Goal: Transaction & Acquisition: Obtain resource

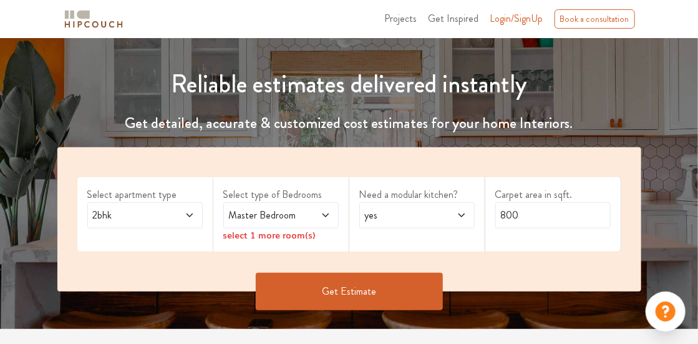
scroll to position [125, 0]
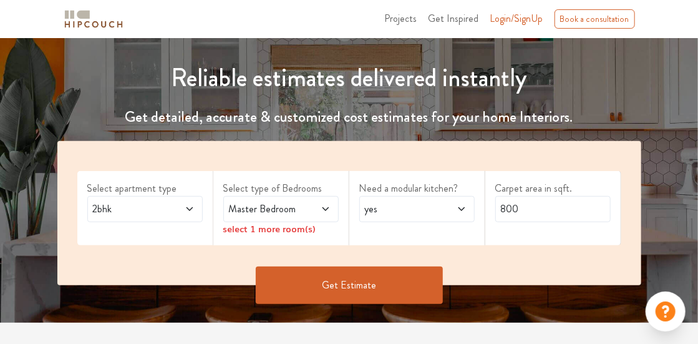
click at [175, 205] on span at bounding box center [182, 209] width 26 height 15
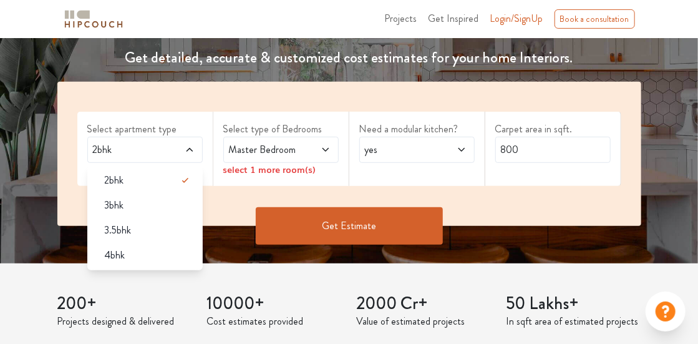
scroll to position [187, 0]
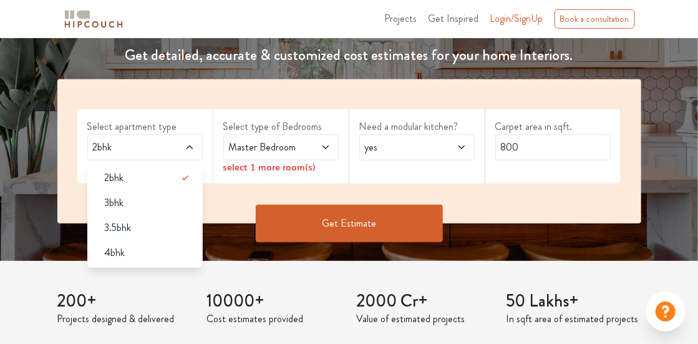
click at [161, 147] on span "2bhk" at bounding box center [129, 147] width 78 height 15
click at [170, 160] on div "Select apartment type 2bhk 2bhk 3bhk 3.5bhk 4bhk" at bounding box center [145, 146] width 136 height 74
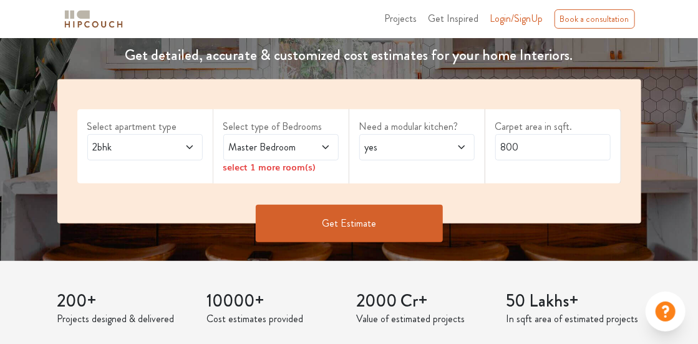
click at [331, 145] on div "Master Bedroom" at bounding box center [280, 147] width 115 height 26
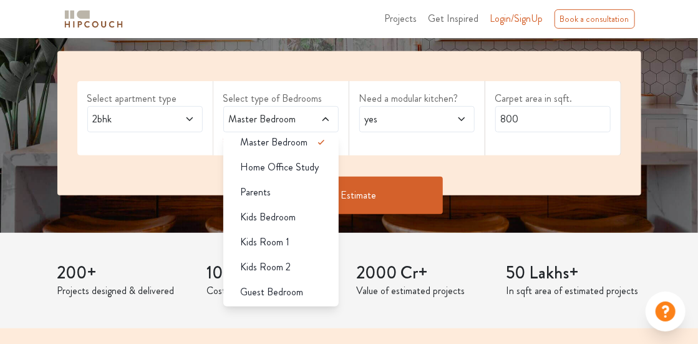
scroll to position [250, 0]
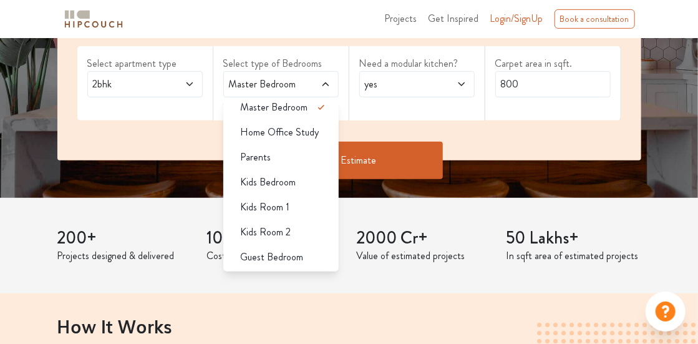
click at [434, 78] on span "yes" at bounding box center [402, 84] width 78 height 15
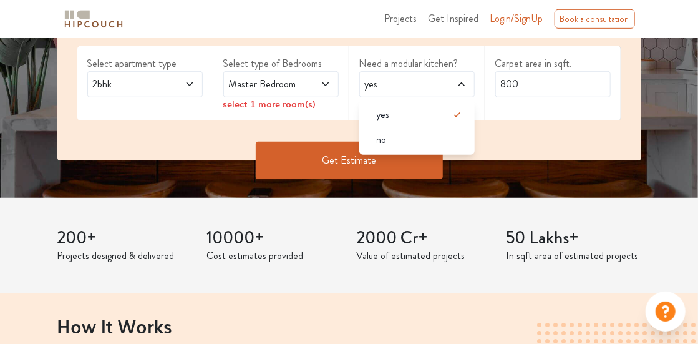
click at [434, 78] on span "yes" at bounding box center [402, 84] width 78 height 15
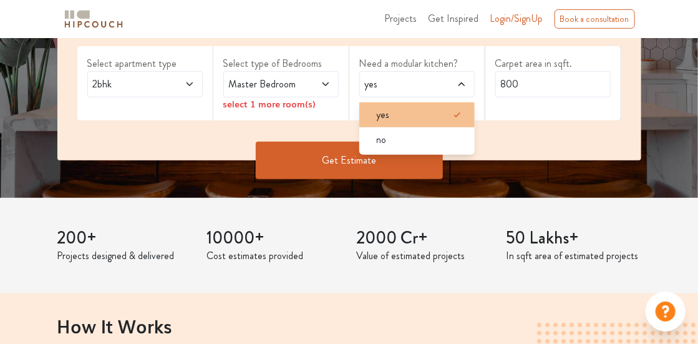
click at [399, 124] on li "yes" at bounding box center [416, 114] width 115 height 25
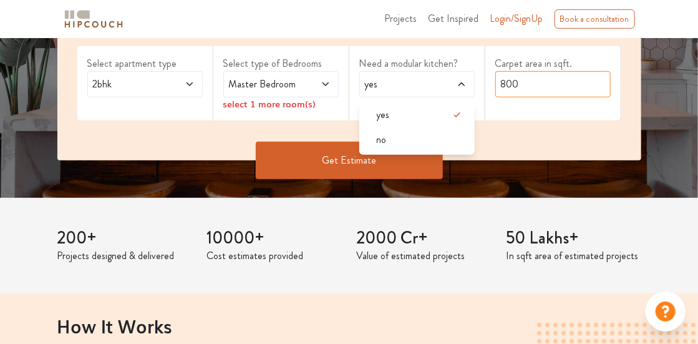
click at [530, 82] on input "800" at bounding box center [553, 84] width 115 height 26
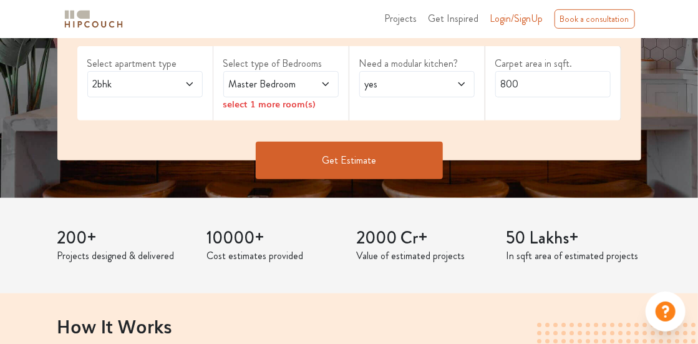
click at [305, 159] on button "Get Estimate" at bounding box center [349, 160] width 187 height 37
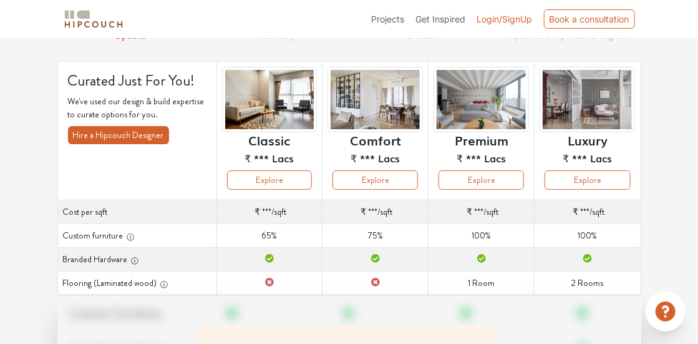
scroll to position [62, 0]
click at [583, 132] on h6 "Luxury" at bounding box center [588, 139] width 40 height 15
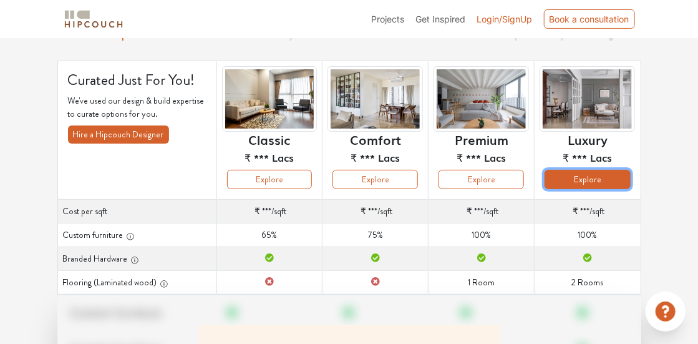
click at [582, 179] on button "Explore" at bounding box center [588, 179] width 86 height 19
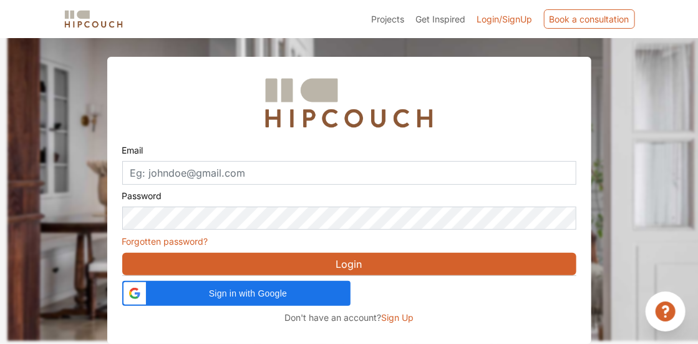
scroll to position [39, 0]
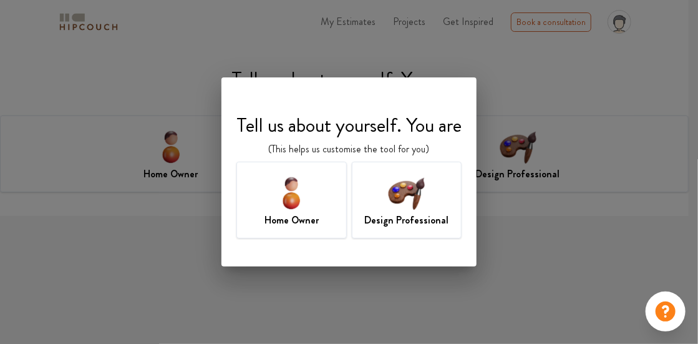
click at [394, 208] on img at bounding box center [406, 192] width 41 height 41
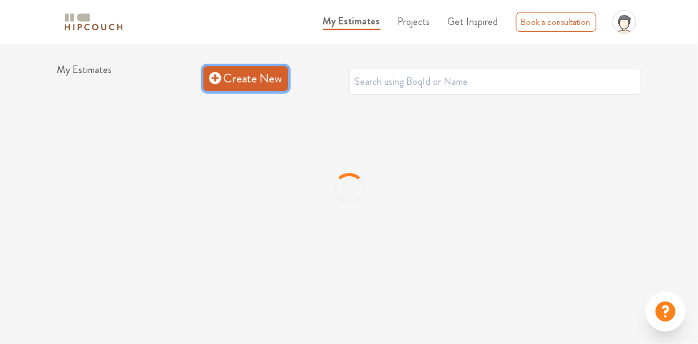
click at [233, 75] on link "Create New" at bounding box center [245, 78] width 85 height 25
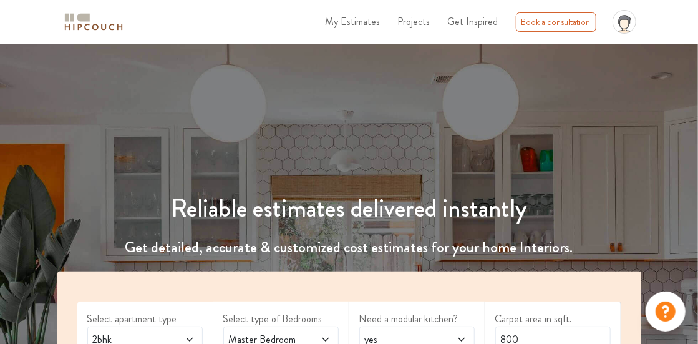
scroll to position [125, 0]
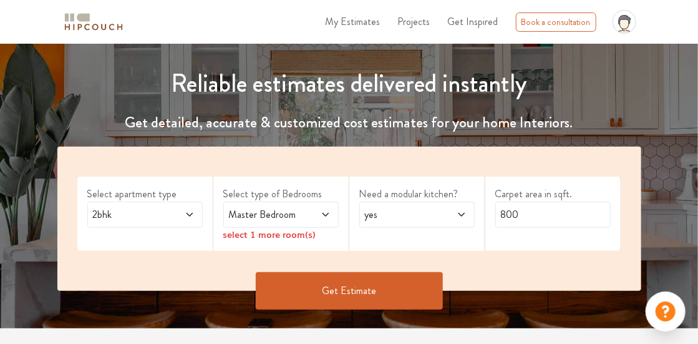
click at [323, 297] on button "Get Estimate" at bounding box center [349, 290] width 187 height 37
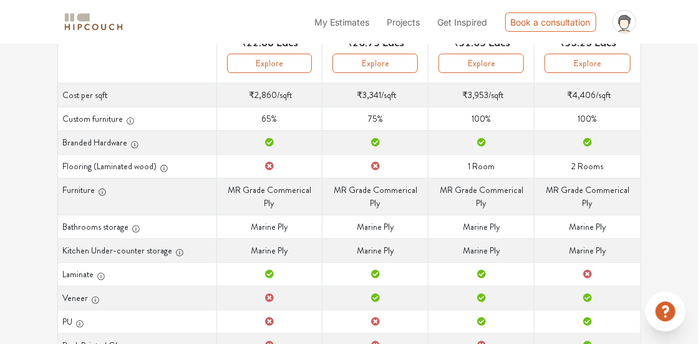
scroll to position [187, 0]
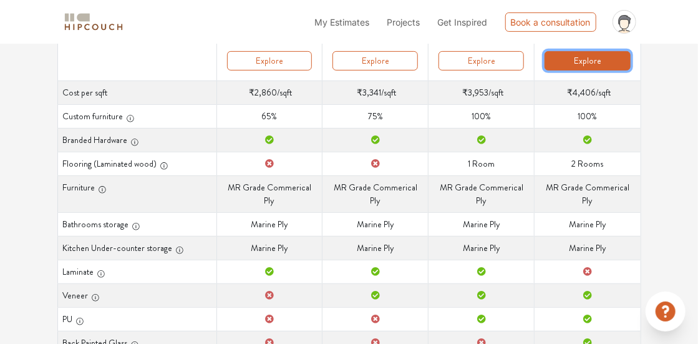
click at [592, 58] on button "Explore" at bounding box center [588, 60] width 86 height 19
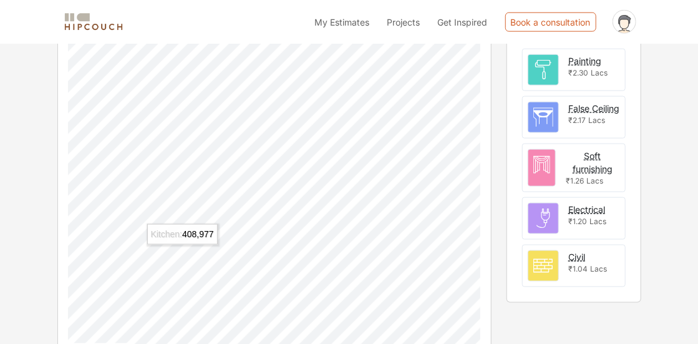
scroll to position [476, 0]
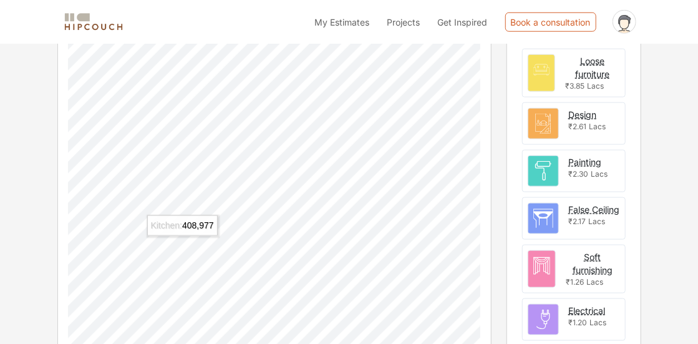
click at [354, 22] on span "My Estimates" at bounding box center [342, 22] width 55 height 11
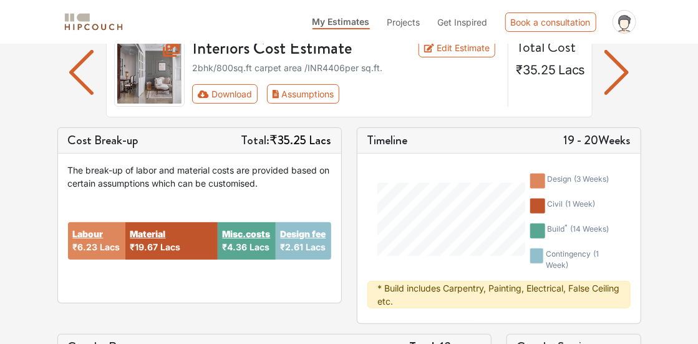
scroll to position [101, 0]
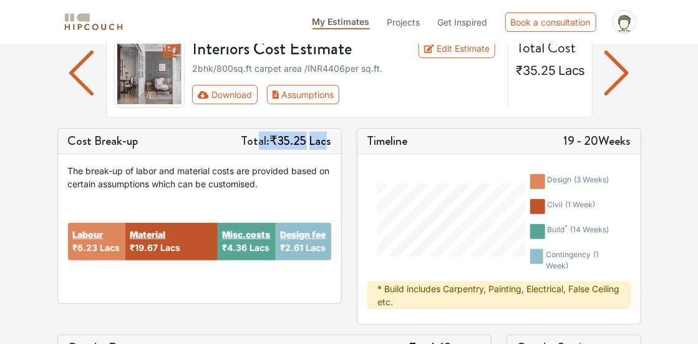
drag, startPoint x: 308, startPoint y: 144, endPoint x: 240, endPoint y: 140, distance: 68.8
click at [248, 141] on h5 "Total: ₹35.25 Lacs" at bounding box center [287, 141] width 90 height 15
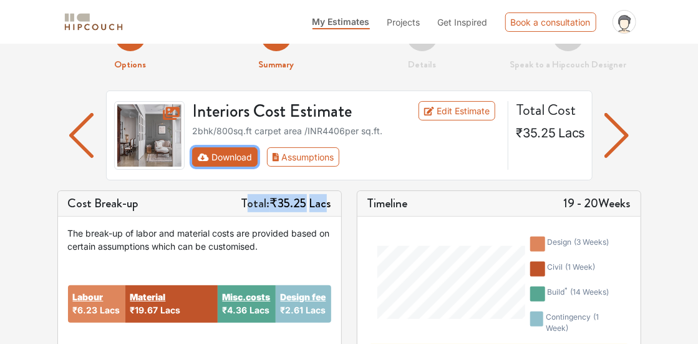
click at [223, 154] on button "Download" at bounding box center [225, 156] width 66 height 19
click at [234, 161] on button "Download" at bounding box center [225, 156] width 66 height 19
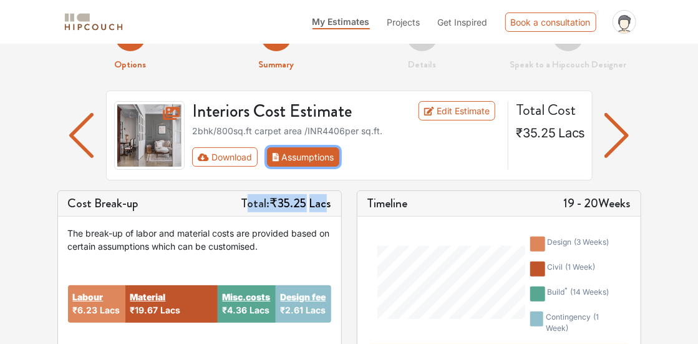
click at [311, 160] on button "Assumptions" at bounding box center [303, 156] width 73 height 19
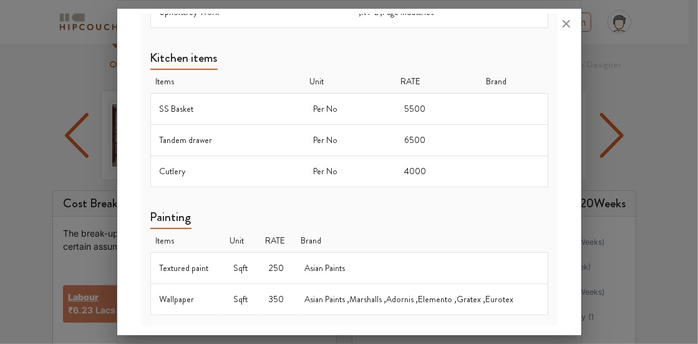
scroll to position [1053, 0]
drag, startPoint x: 398, startPoint y: 137, endPoint x: 429, endPoint y: 135, distance: 31.9
click at [429, 135] on td "6500" at bounding box center [439, 139] width 86 height 31
click at [441, 158] on td "4000" at bounding box center [439, 170] width 86 height 31
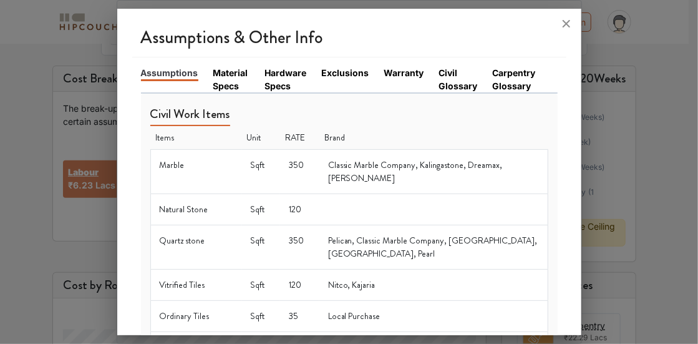
scroll to position [0, 0]
click at [220, 76] on link "Material Specs" at bounding box center [231, 79] width 37 height 26
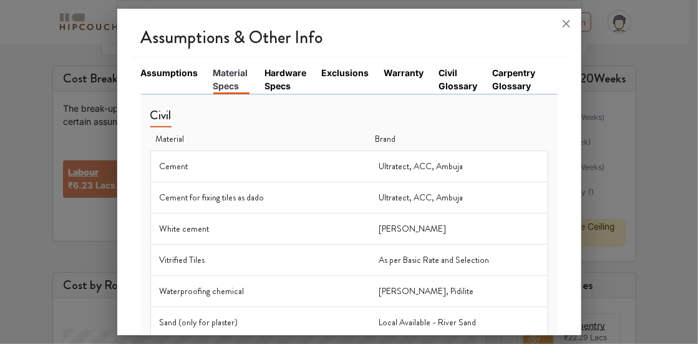
click at [295, 68] on link "Hardware Specs" at bounding box center [286, 79] width 42 height 26
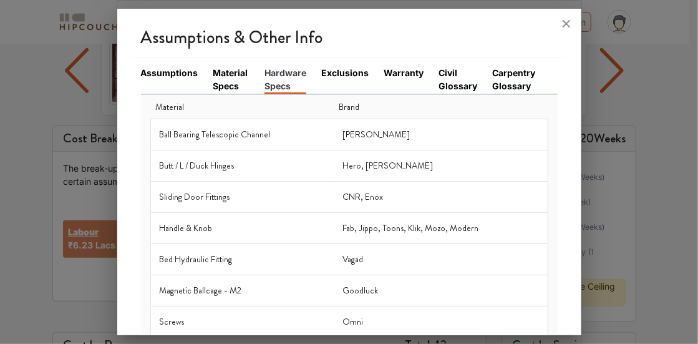
scroll to position [101, 0]
click at [339, 82] on li "Exclusions" at bounding box center [352, 79] width 62 height 27
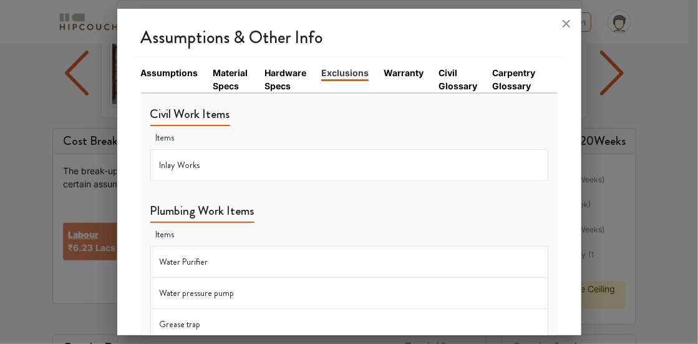
click at [388, 66] on link "Warranty" at bounding box center [404, 72] width 40 height 13
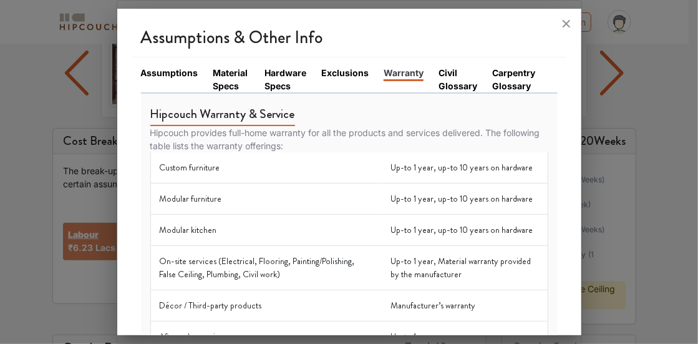
click at [447, 83] on link "Civil Glossary" at bounding box center [458, 79] width 39 height 26
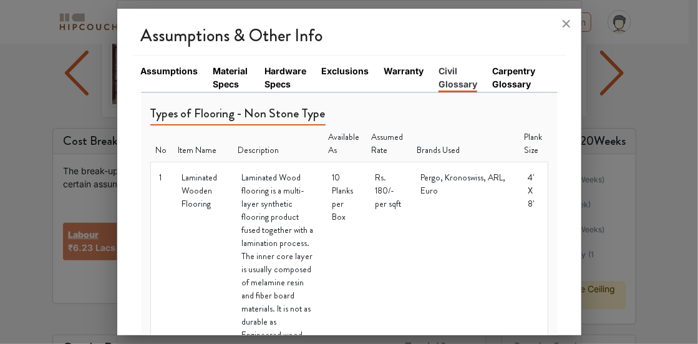
scroll to position [0, 0]
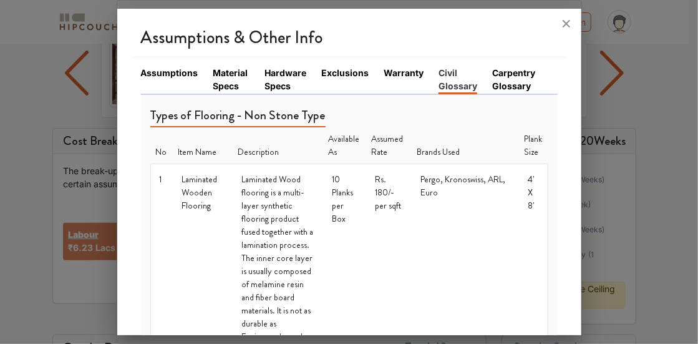
click at [499, 71] on link "Carpentry Glossary" at bounding box center [517, 79] width 50 height 26
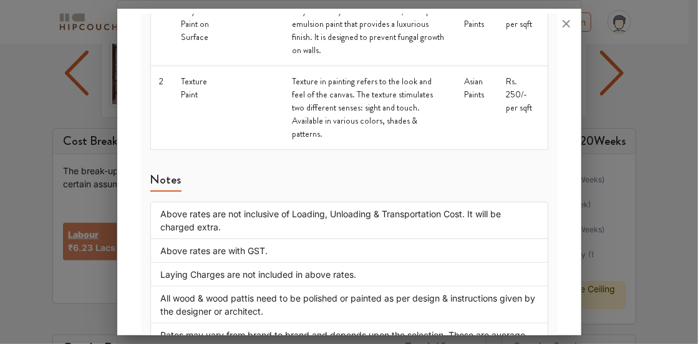
scroll to position [2087, 0]
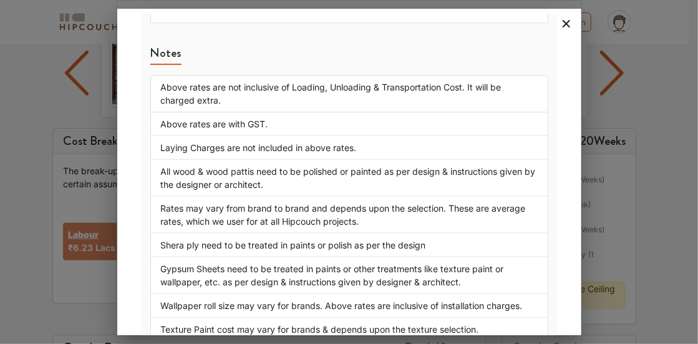
click at [563, 19] on icon at bounding box center [567, 24] width 20 height 20
